Goal: Transaction & Acquisition: Download file/media

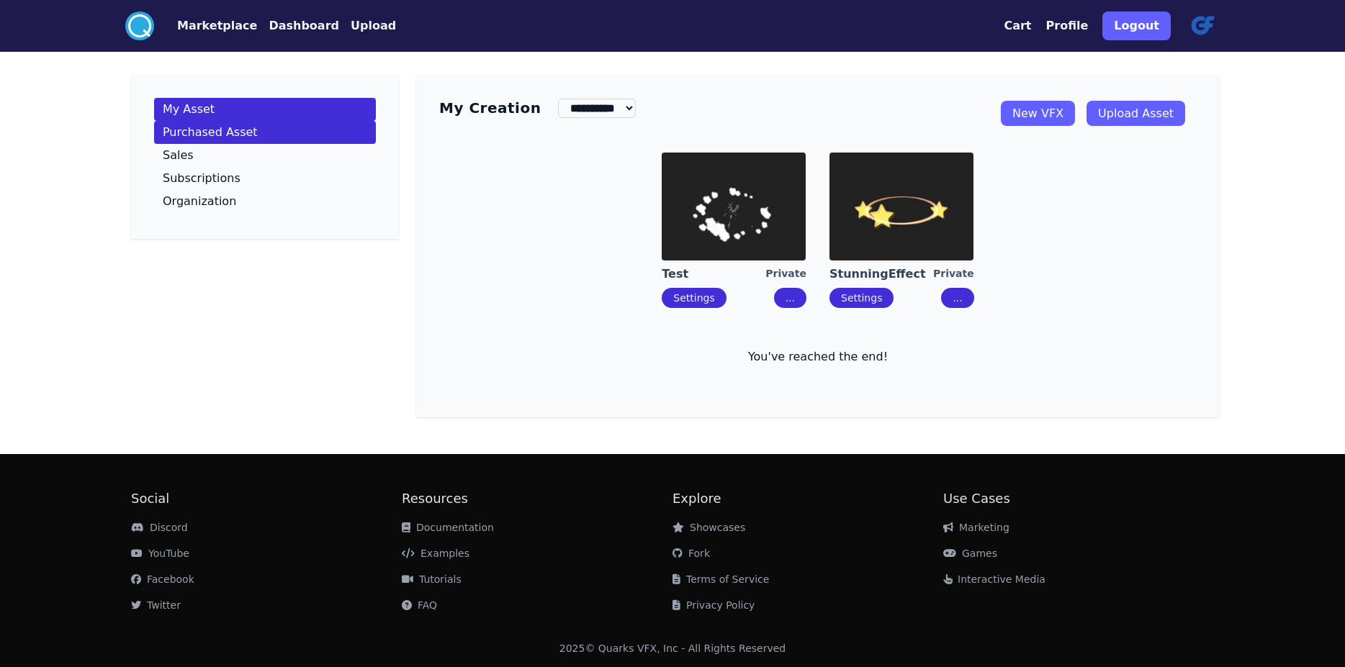
click at [194, 144] on link "Purchased Asset" at bounding box center [265, 132] width 222 height 23
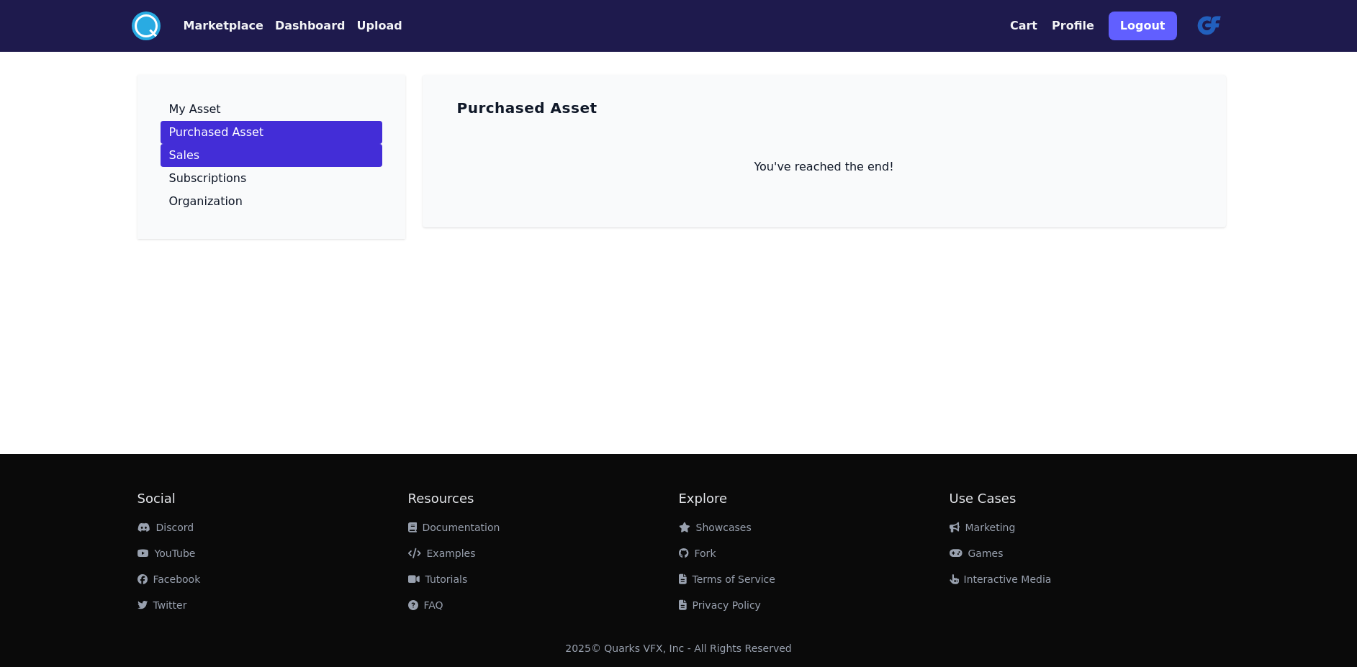
click at [172, 167] on link "Sales" at bounding box center [272, 155] width 222 height 23
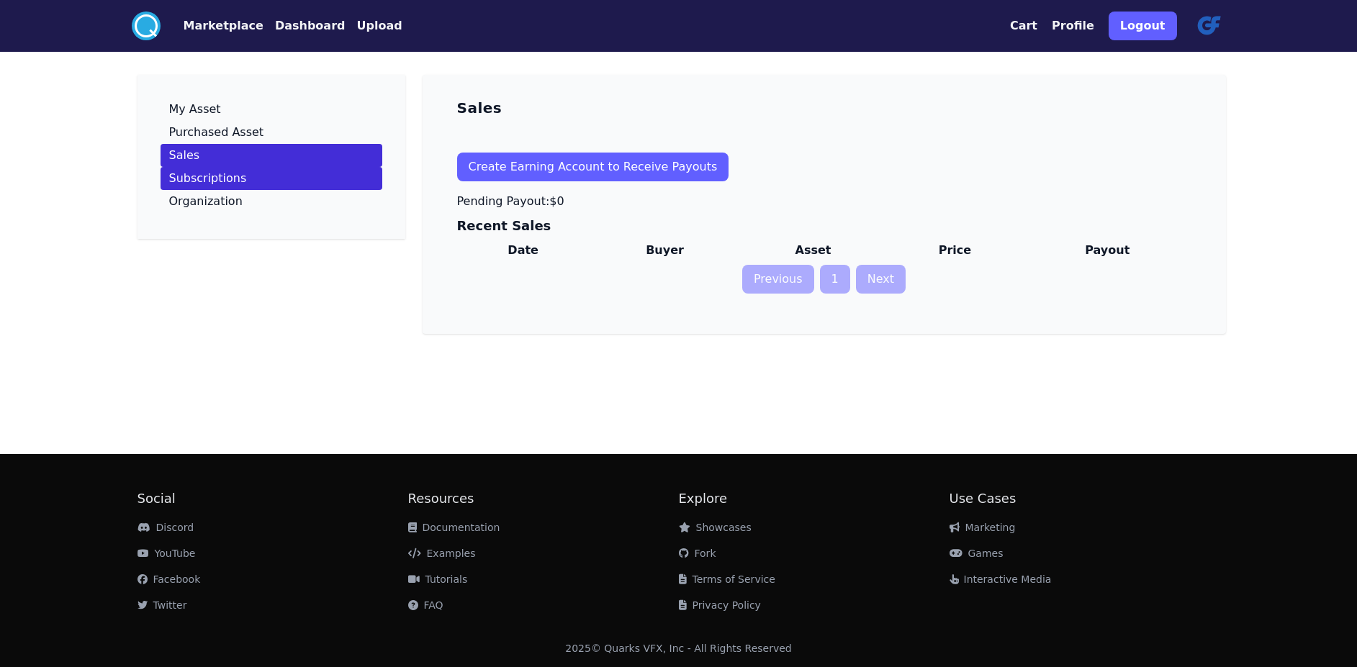
click at [177, 184] on p "Subscriptions" at bounding box center [208, 179] width 78 height 12
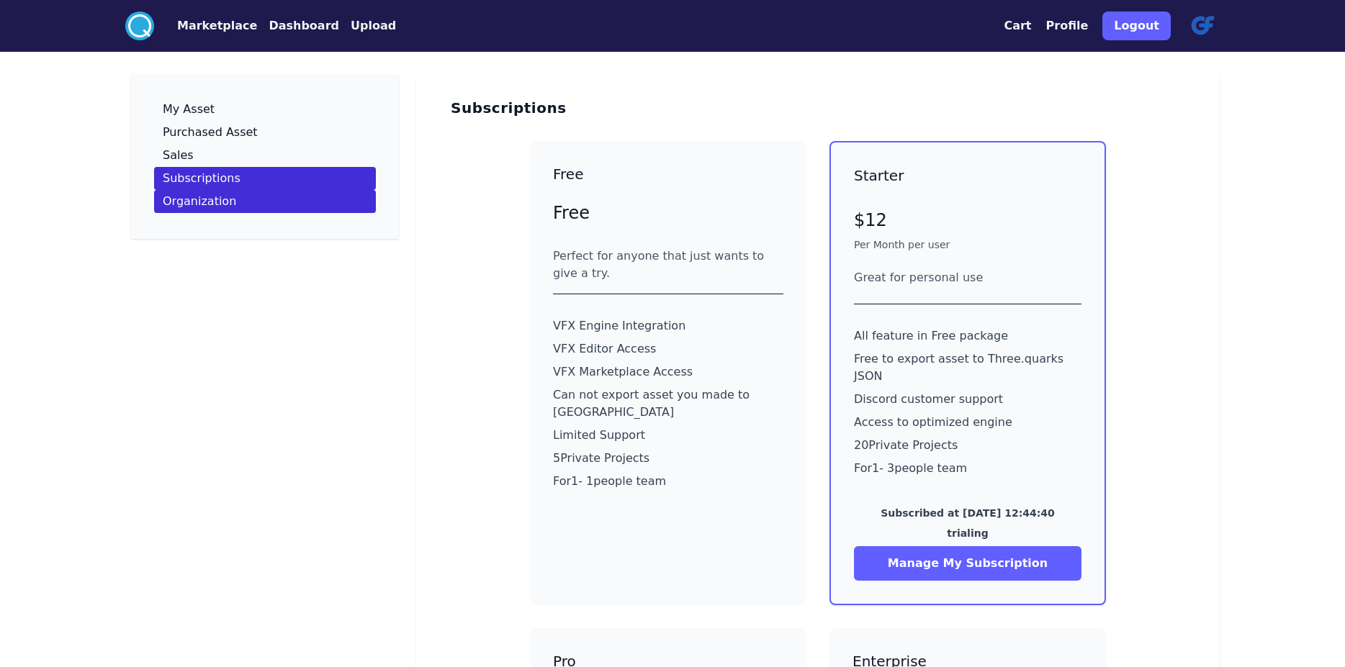
click at [182, 213] on link "Organization" at bounding box center [265, 201] width 222 height 23
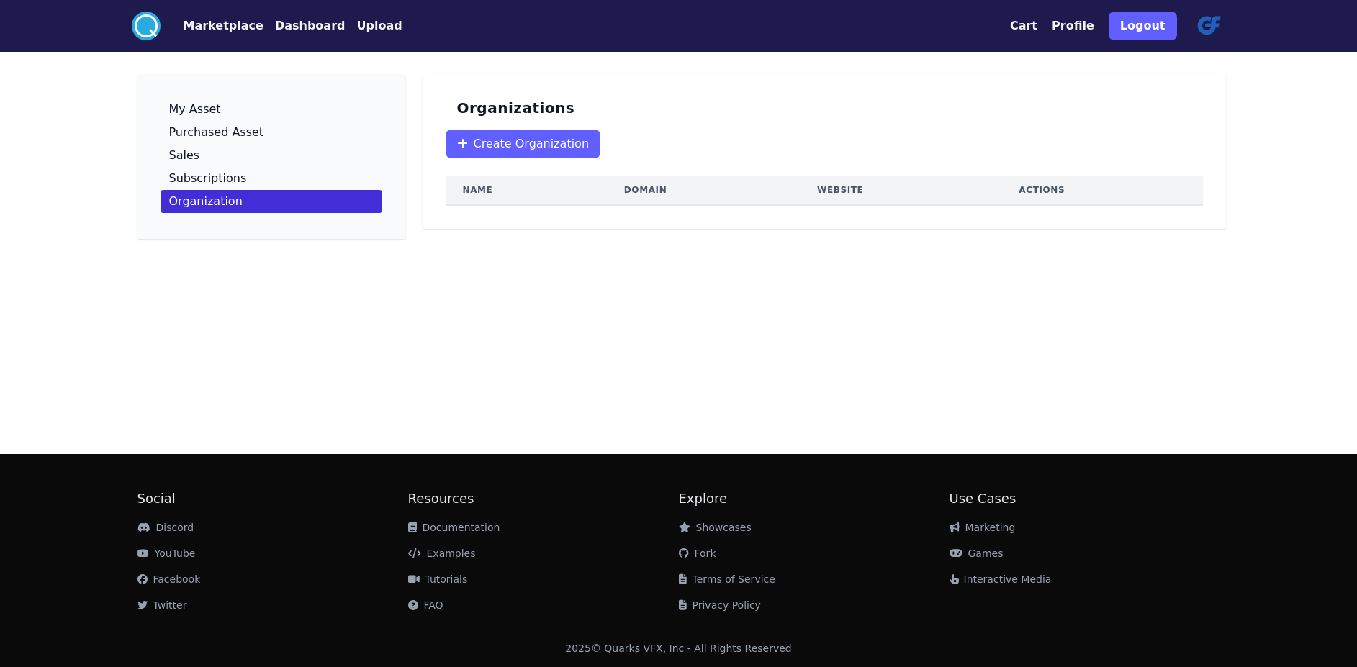
click at [184, 30] on button "Marketplace" at bounding box center [224, 25] width 80 height 17
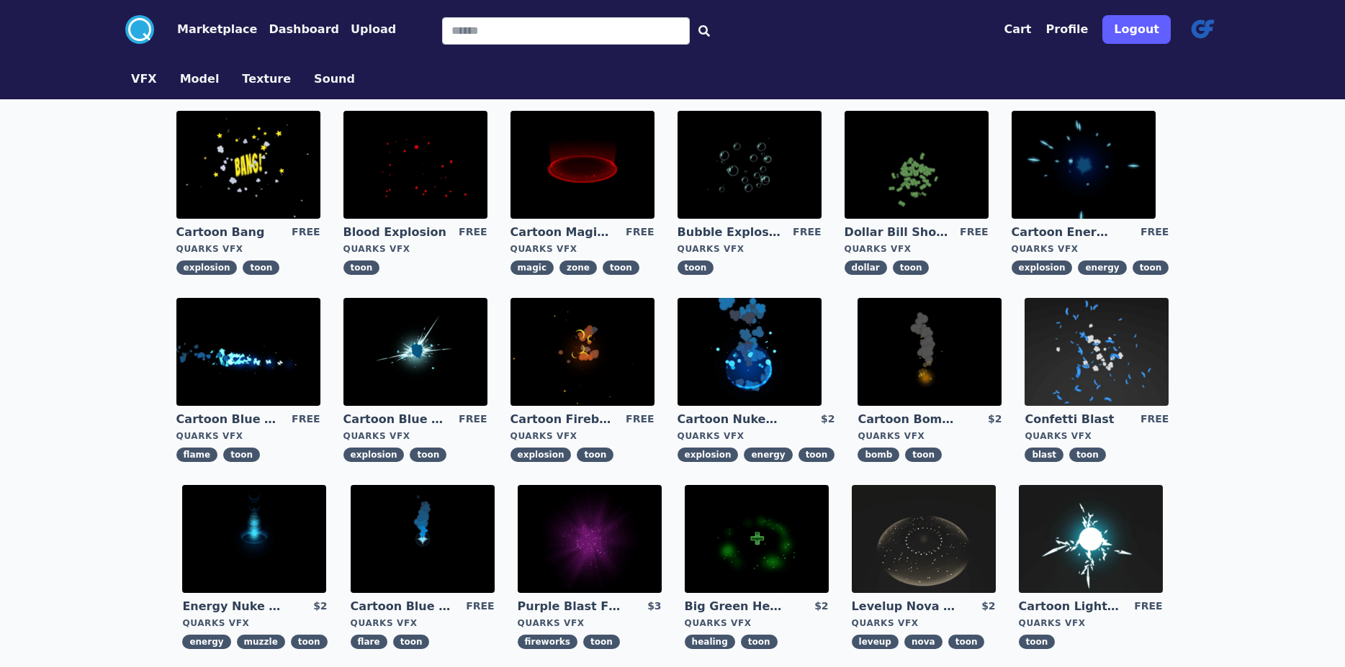
click at [343, 381] on img at bounding box center [415, 352] width 144 height 108
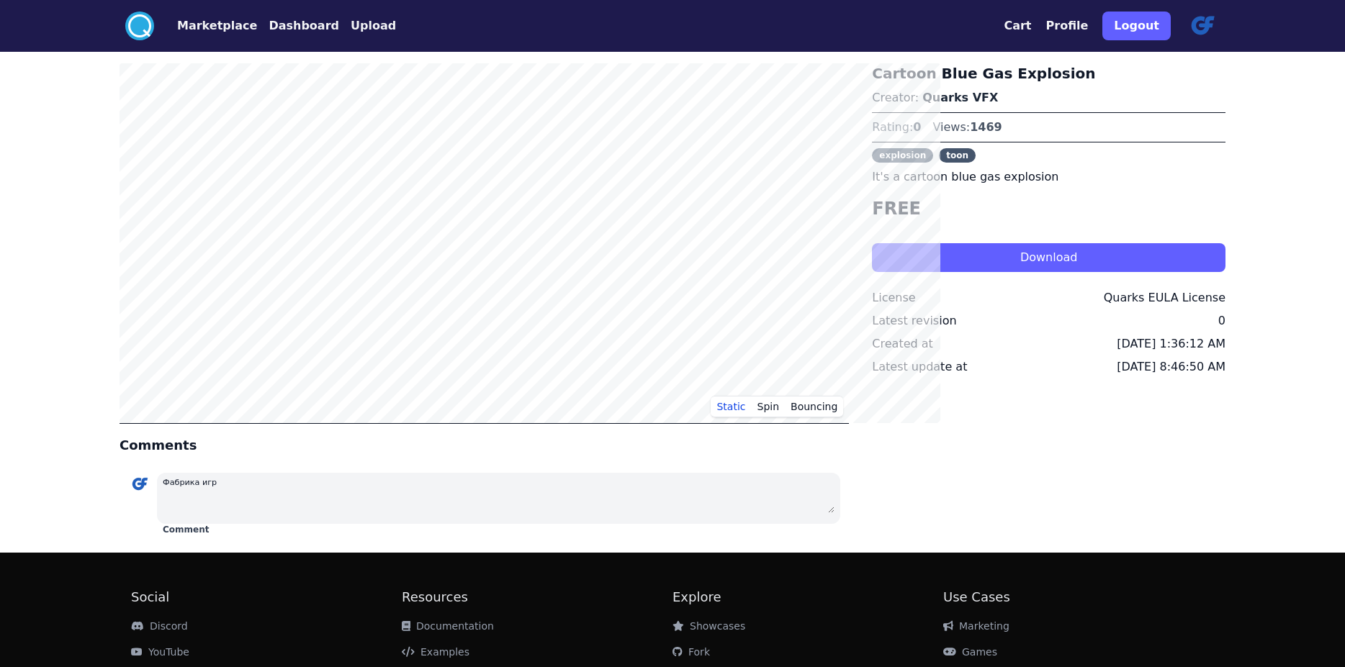
click at [961, 272] on button "Download" at bounding box center [1049, 257] width 354 height 29
